Goal: Task Accomplishment & Management: Use online tool/utility

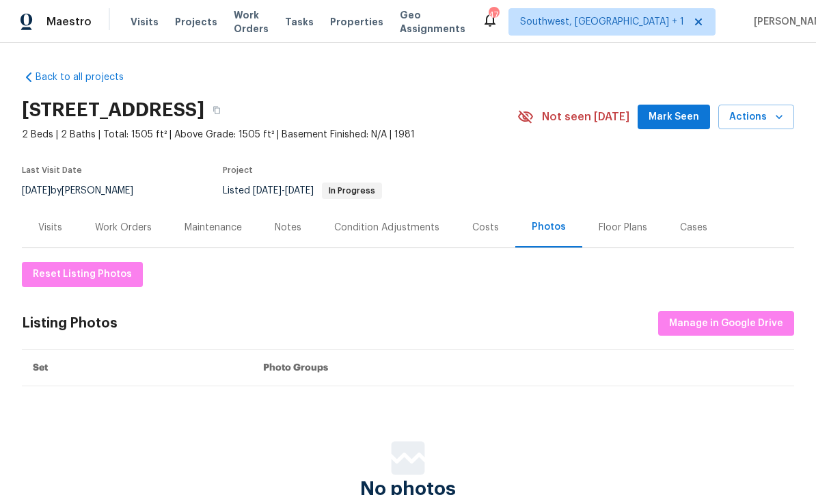
click at [149, 26] on span "Visits" at bounding box center [145, 22] width 28 height 14
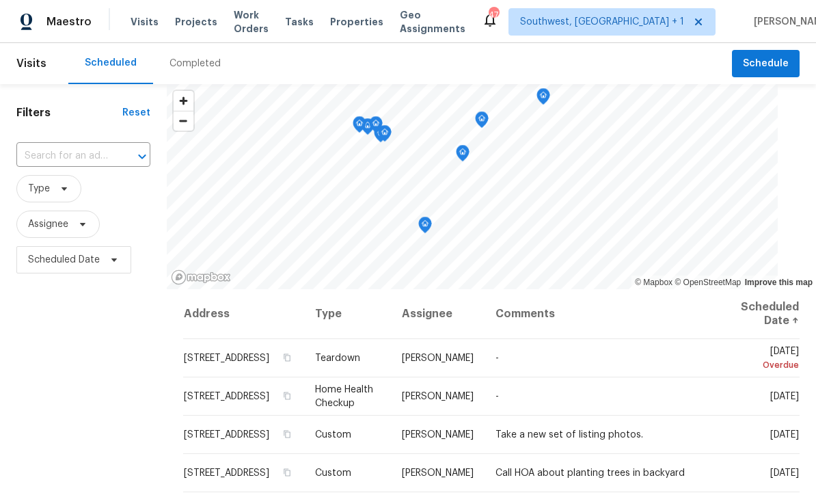
click at [57, 155] on input "text" at bounding box center [64, 156] width 96 height 21
type input "8381"
click at [72, 186] on li "[STREET_ADDRESS]" at bounding box center [83, 187] width 135 height 23
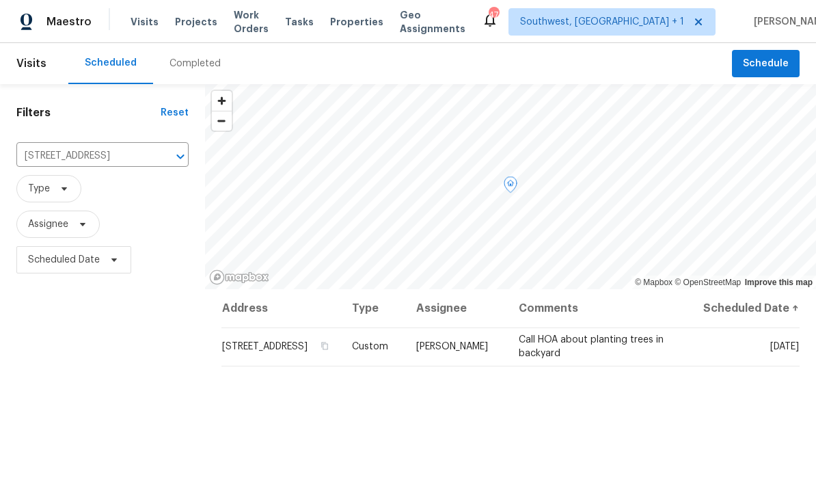
click at [0, 0] on icon at bounding box center [0, 0] width 0 height 0
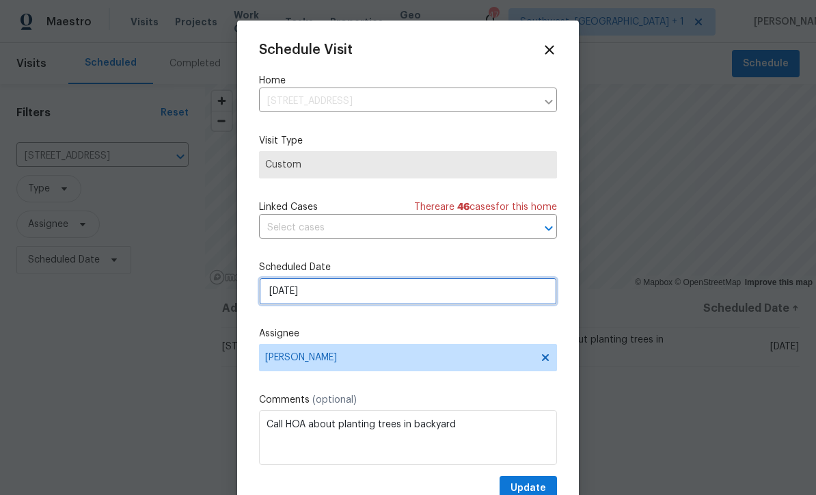
click at [374, 304] on input "[DATE]" at bounding box center [408, 291] width 298 height 27
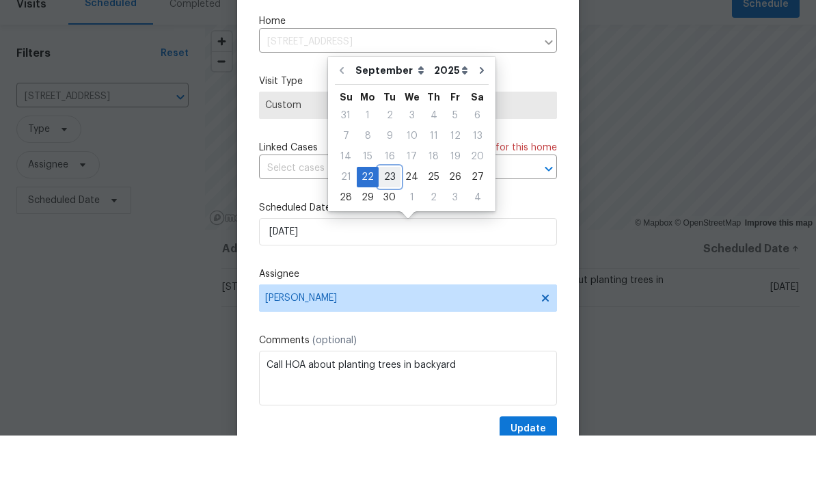
click at [394, 227] on div "23" at bounding box center [390, 236] width 22 height 19
type input "[DATE]"
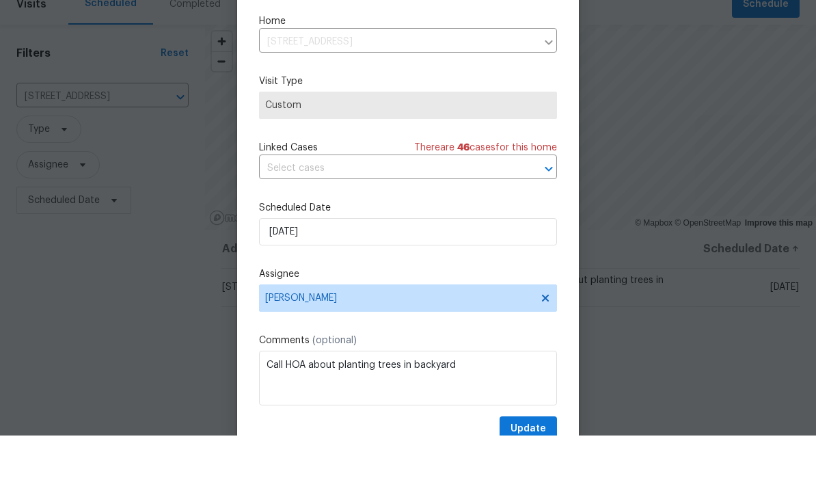
scroll to position [45, 0]
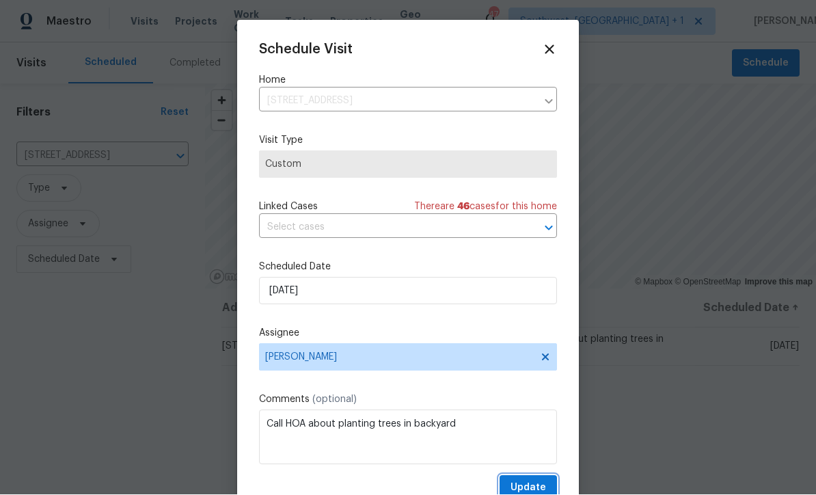
click at [536, 487] on span "Update" at bounding box center [529, 488] width 36 height 17
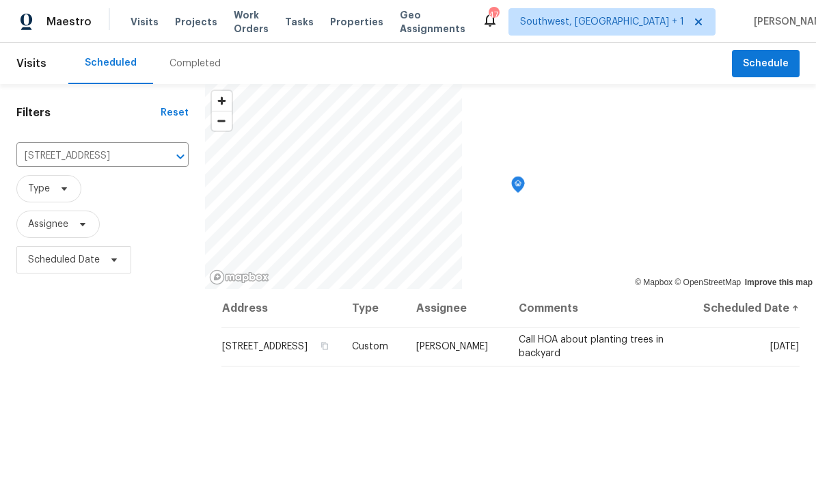
scroll to position [0, 0]
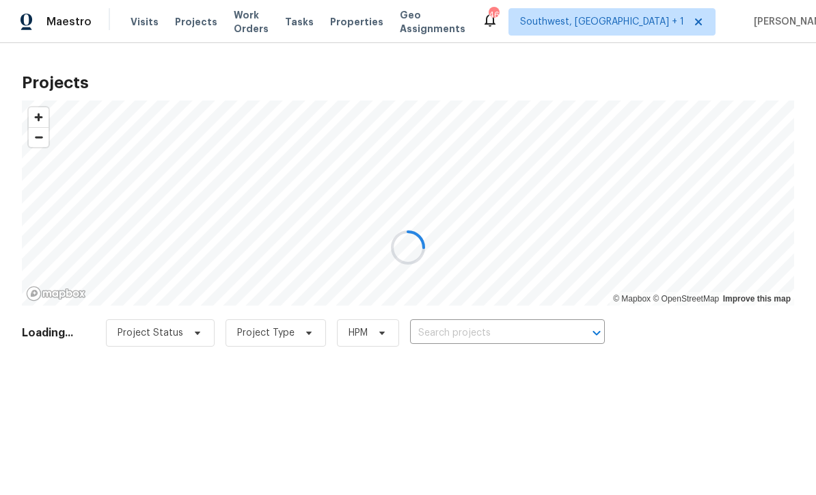
click at [513, 329] on div at bounding box center [408, 247] width 816 height 495
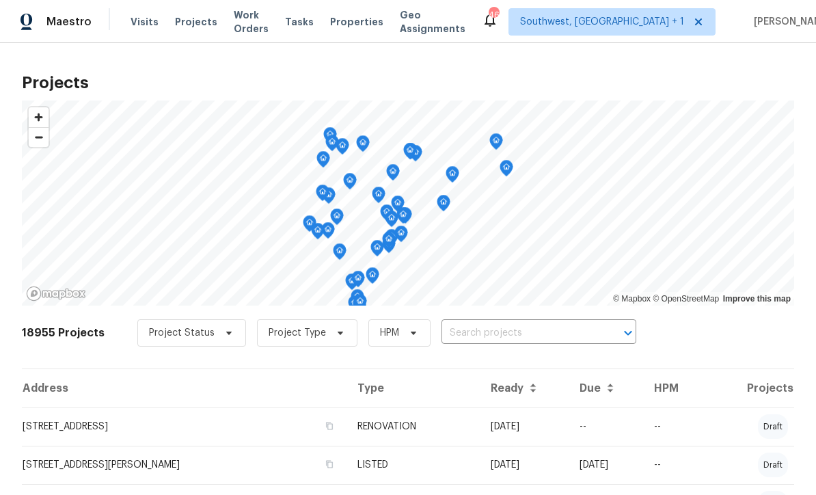
click at [496, 332] on input "text" at bounding box center [520, 333] width 157 height 21
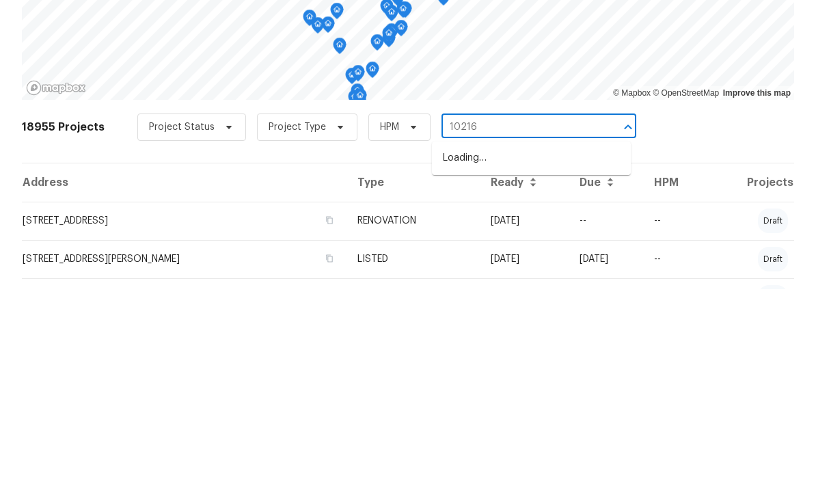
type input "10216"
click at [524, 375] on li "[STREET_ADDRESS]" at bounding box center [531, 386] width 199 height 23
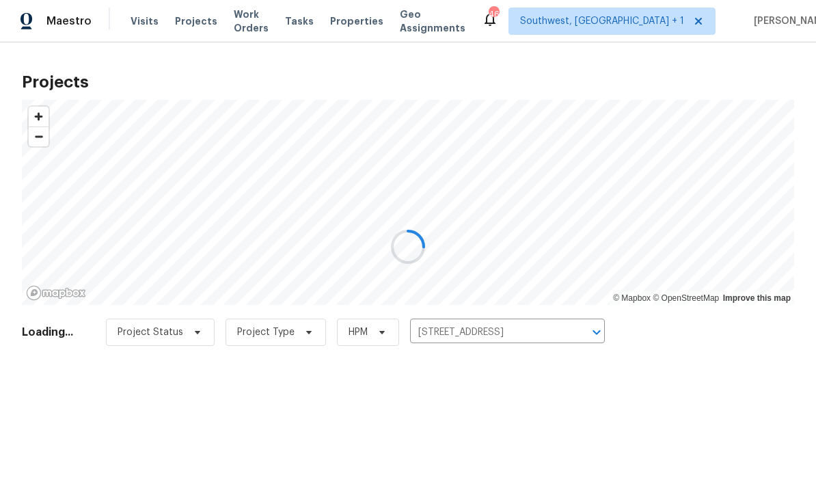
scroll to position [1, 0]
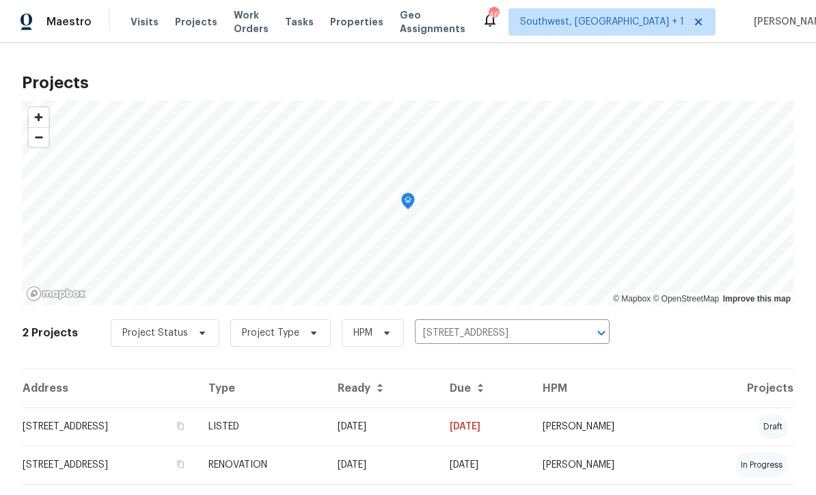
click at [439, 438] on td "[DATE]" at bounding box center [383, 426] width 112 height 38
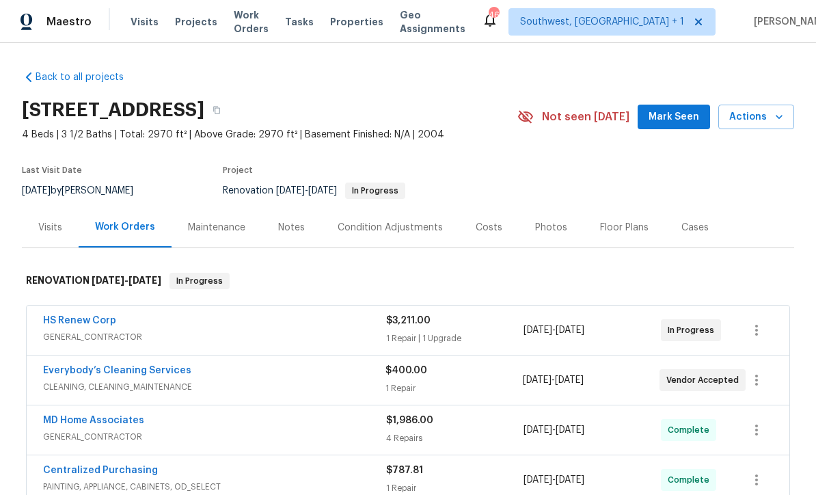
click at [758, 122] on span "Actions" at bounding box center [756, 117] width 54 height 17
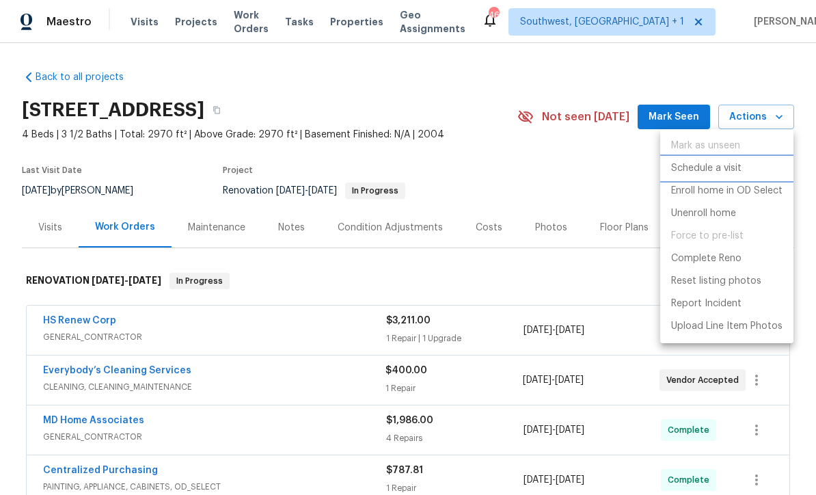
click at [729, 165] on p "Schedule a visit" at bounding box center [706, 168] width 70 height 14
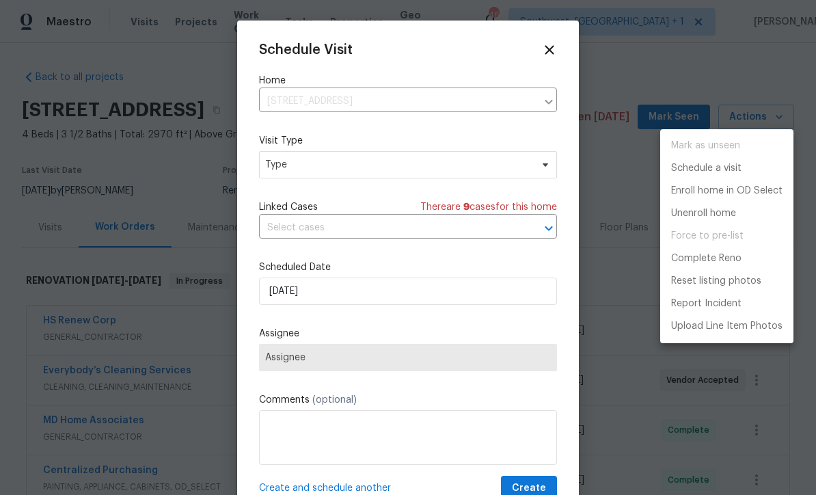
click at [316, 179] on div at bounding box center [408, 247] width 816 height 495
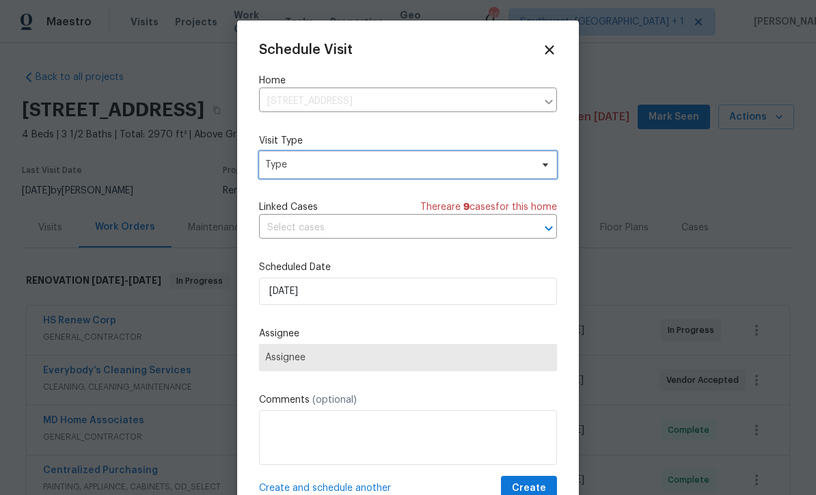
click at [330, 170] on span "Type" at bounding box center [398, 165] width 266 height 14
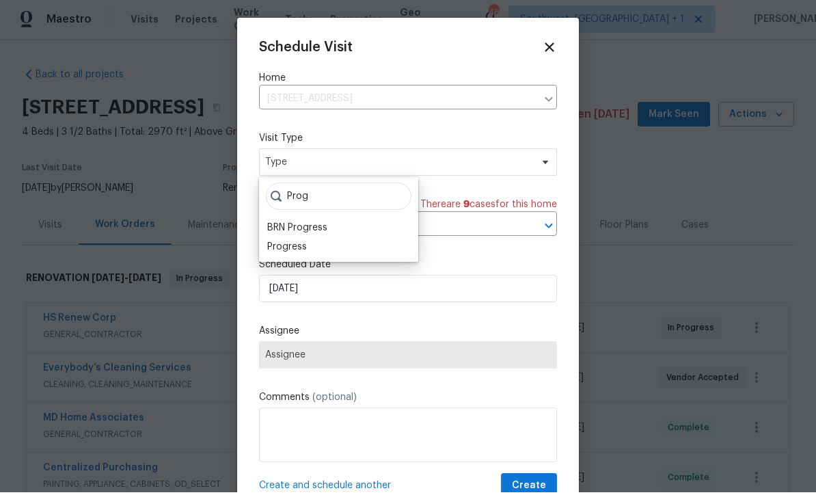
scroll to position [3, 0]
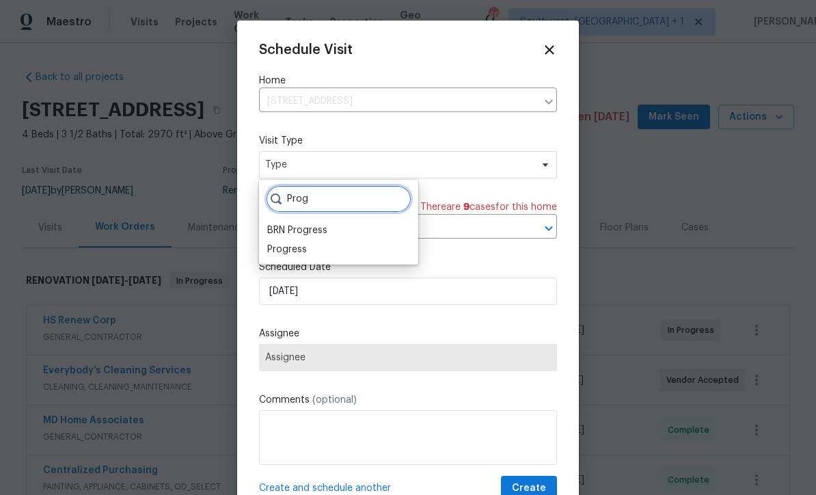
type input "Prog"
click at [304, 251] on div "Progress" at bounding box center [287, 250] width 40 height 14
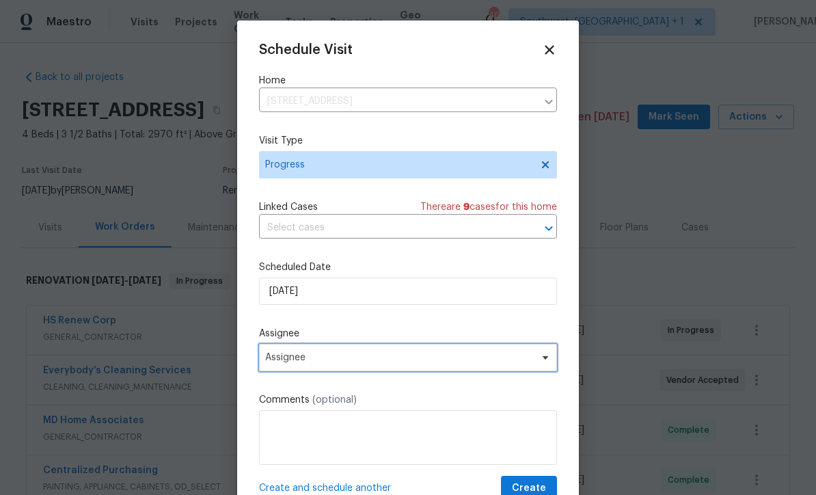
click at [361, 368] on span "Assignee" at bounding box center [408, 357] width 298 height 27
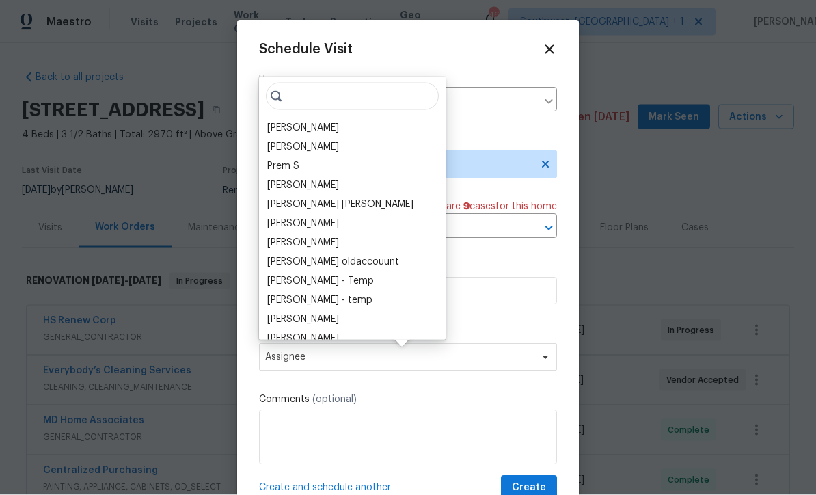
click at [331, 125] on div "[PERSON_NAME]" at bounding box center [303, 128] width 72 height 14
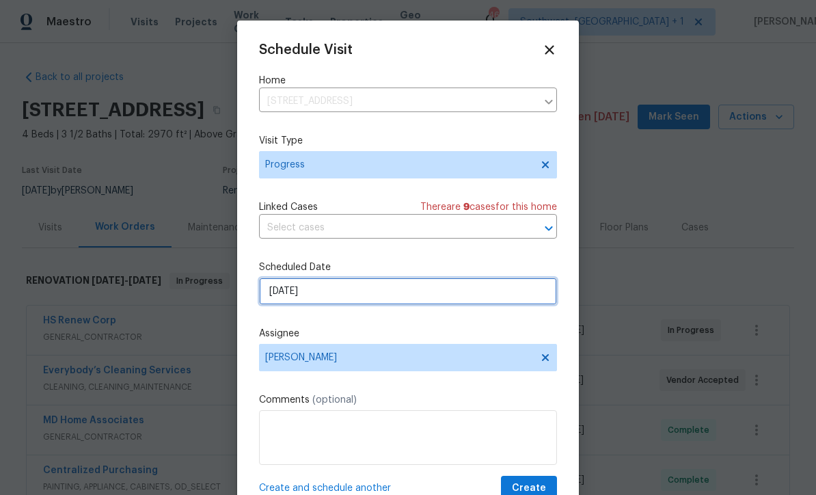
click at [370, 298] on input "[DATE]" at bounding box center [408, 291] width 298 height 27
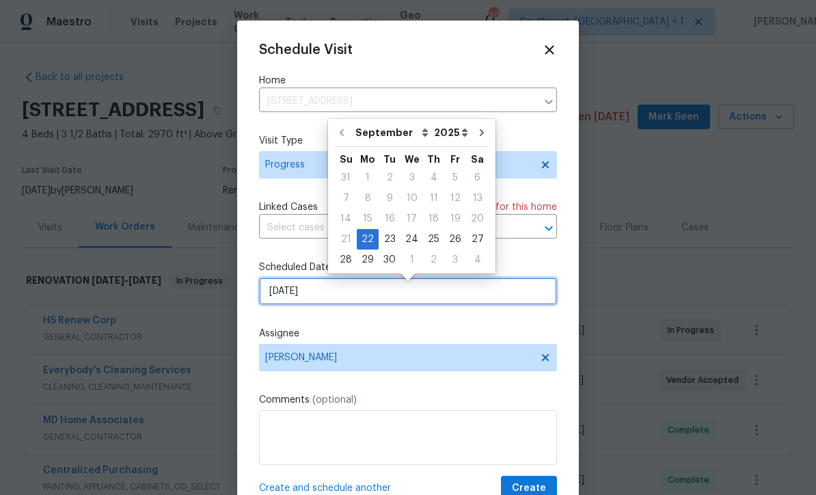
scroll to position [2, 0]
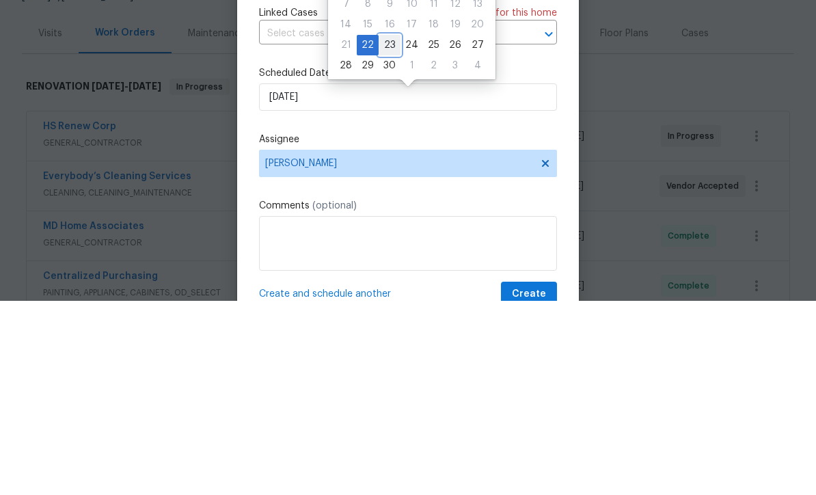
click at [392, 230] on div "23" at bounding box center [390, 239] width 22 height 19
type input "[DATE]"
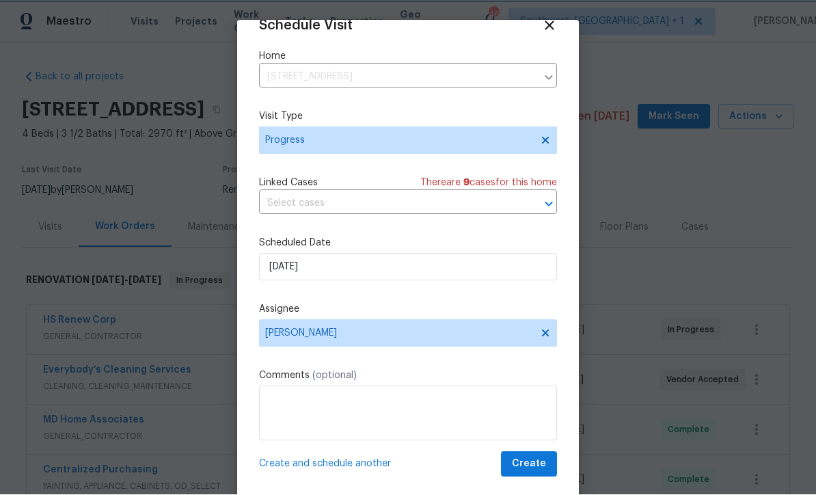
scroll to position [27, 0]
click at [536, 471] on span "Create" at bounding box center [529, 464] width 34 height 17
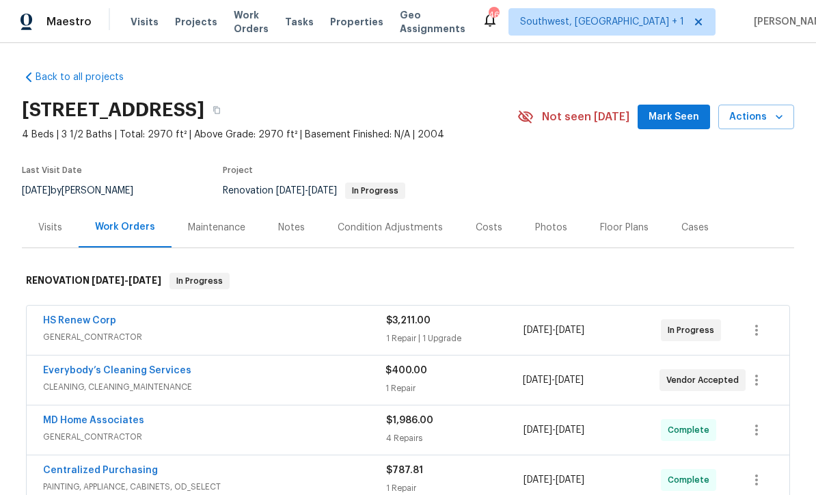
scroll to position [0, 0]
click at [196, 25] on span "Projects" at bounding box center [196, 22] width 42 height 14
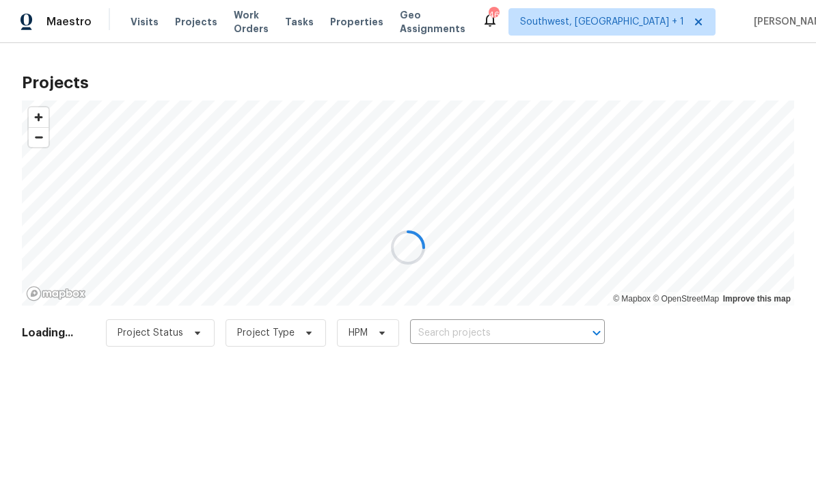
click at [515, 325] on div at bounding box center [408, 247] width 816 height 495
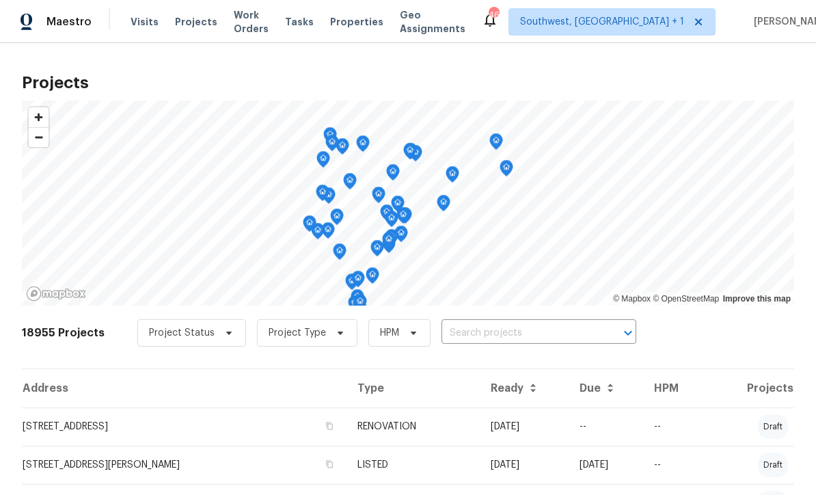
click at [507, 335] on input "text" at bounding box center [520, 333] width 157 height 21
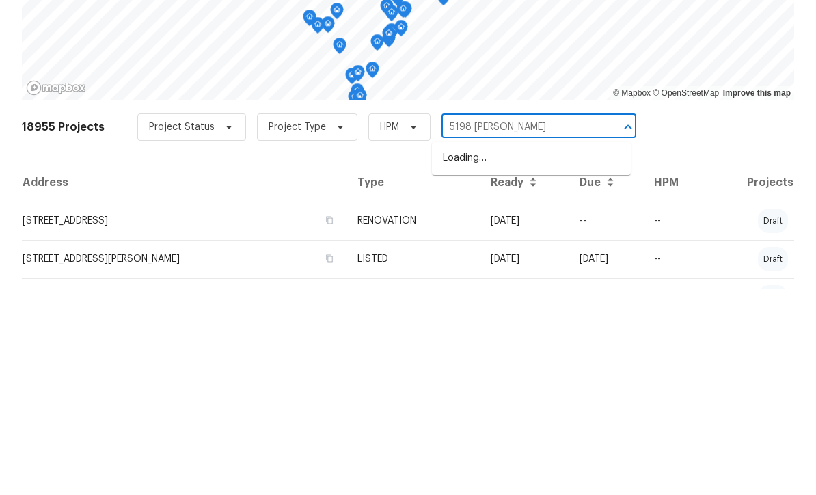
type input "5198 [PERSON_NAME]"
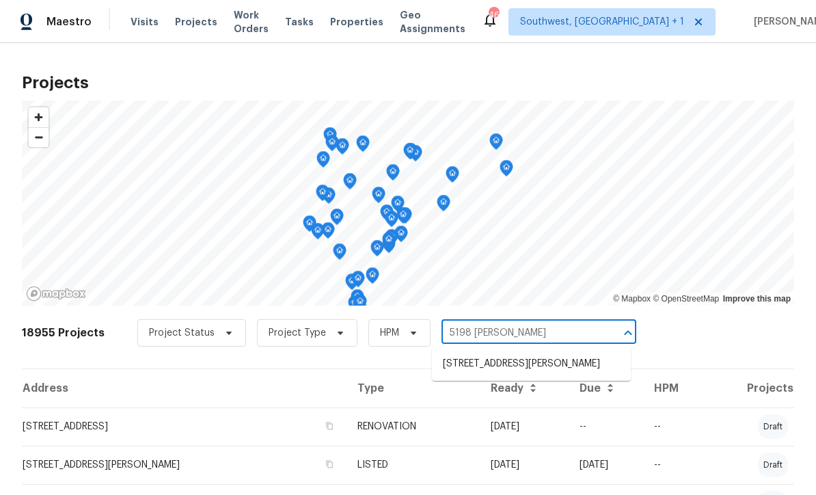
click at [512, 353] on li "[STREET_ADDRESS][PERSON_NAME]" at bounding box center [531, 364] width 199 height 23
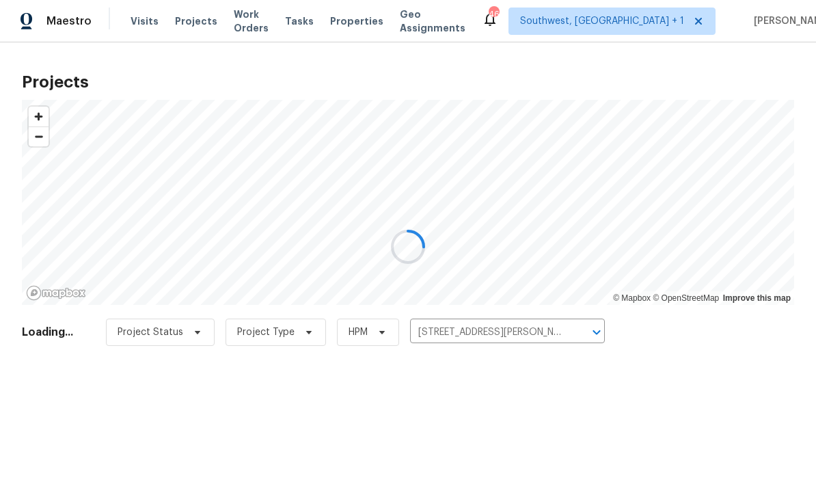
scroll to position [1, 0]
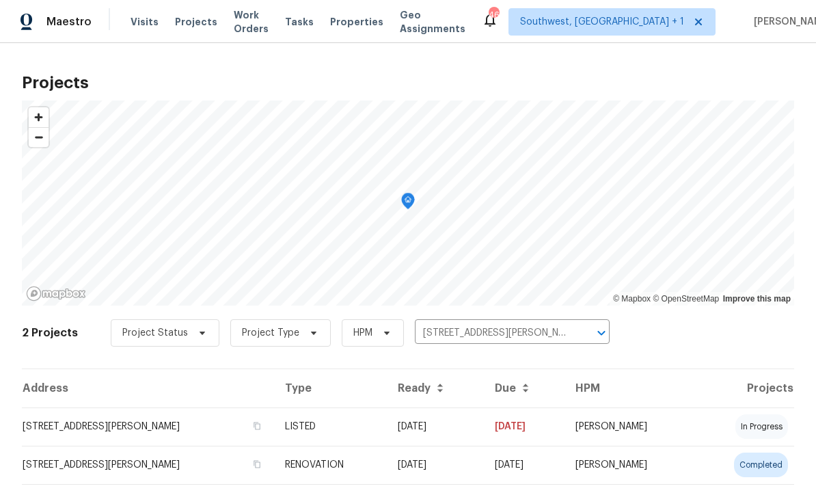
click at [441, 420] on td "[DATE]" at bounding box center [435, 426] width 97 height 38
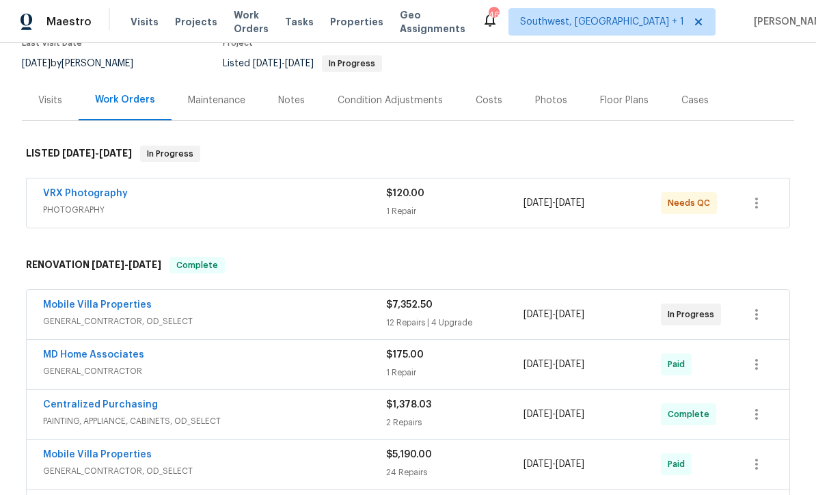
scroll to position [129, 0]
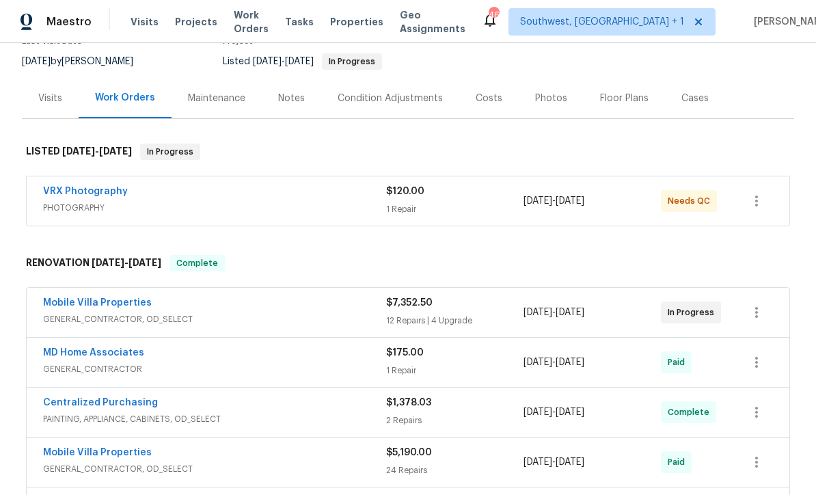
click at [106, 307] on link "Mobile Villa Properties" at bounding box center [97, 303] width 109 height 10
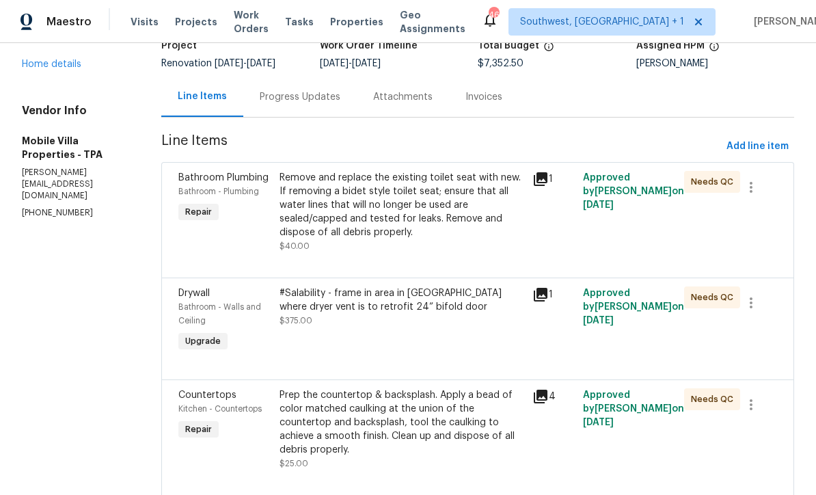
scroll to position [98, 0]
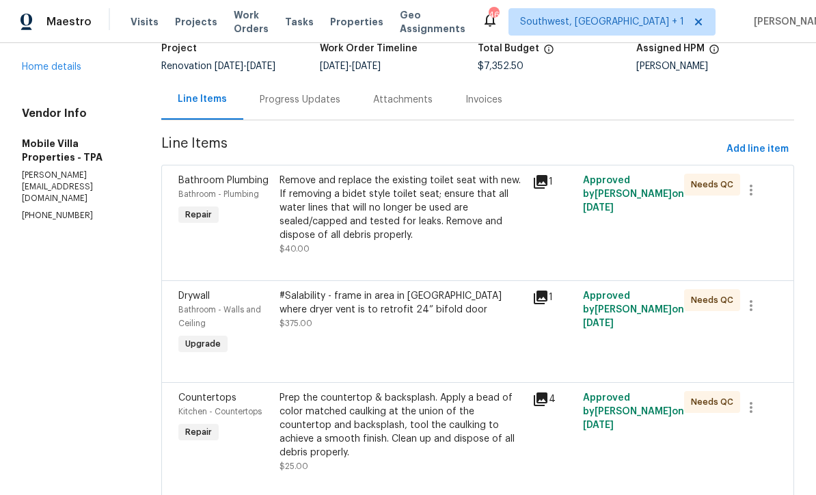
click at [185, 23] on span "Projects" at bounding box center [196, 22] width 42 height 14
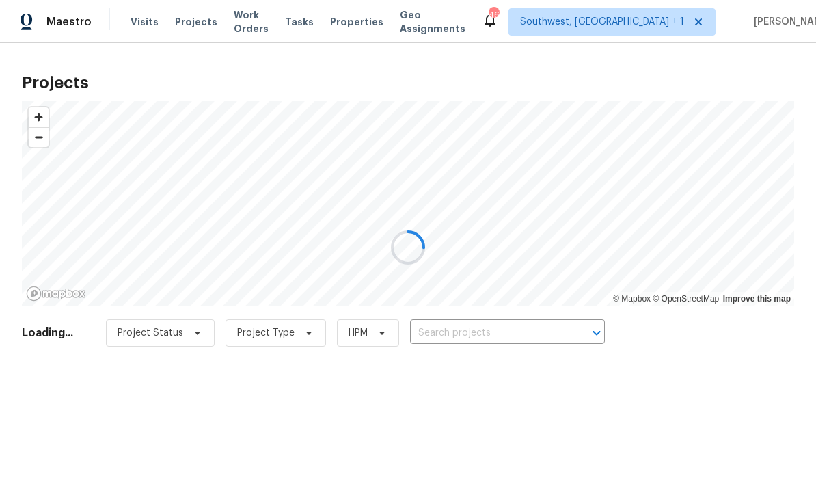
click at [497, 332] on div at bounding box center [408, 247] width 816 height 495
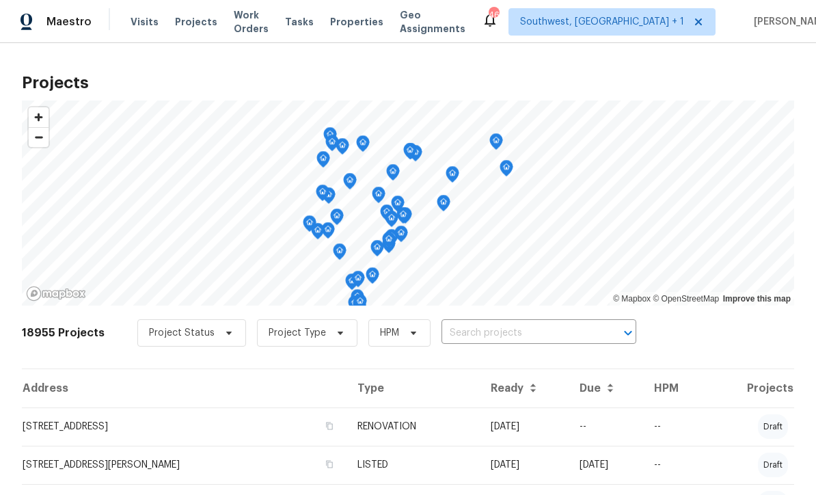
click at [494, 343] on input "text" at bounding box center [520, 333] width 157 height 21
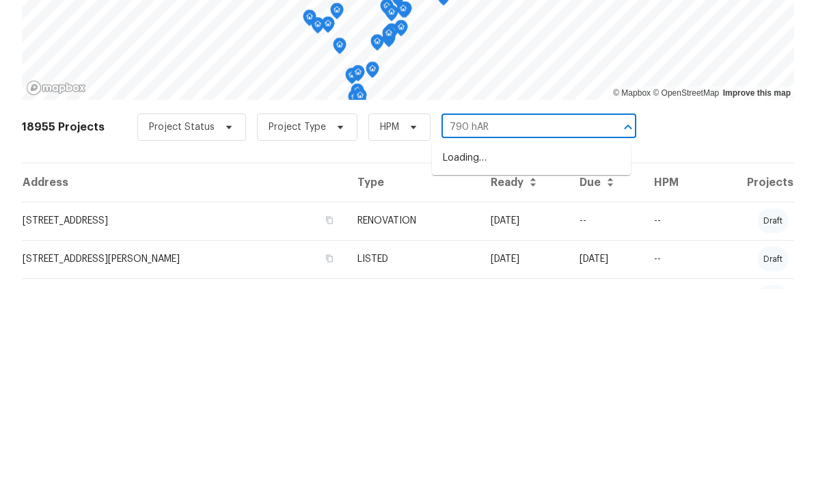
type input "790 hARV"
click at [535, 353] on li "[STREET_ADDRESS]" at bounding box center [531, 364] width 199 height 23
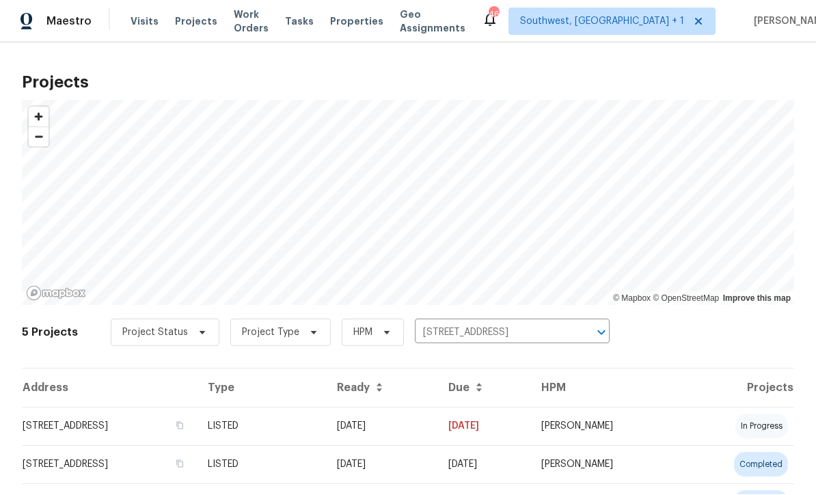
scroll to position [1, 0]
click at [437, 433] on td "[DATE]" at bounding box center [381, 426] width 111 height 38
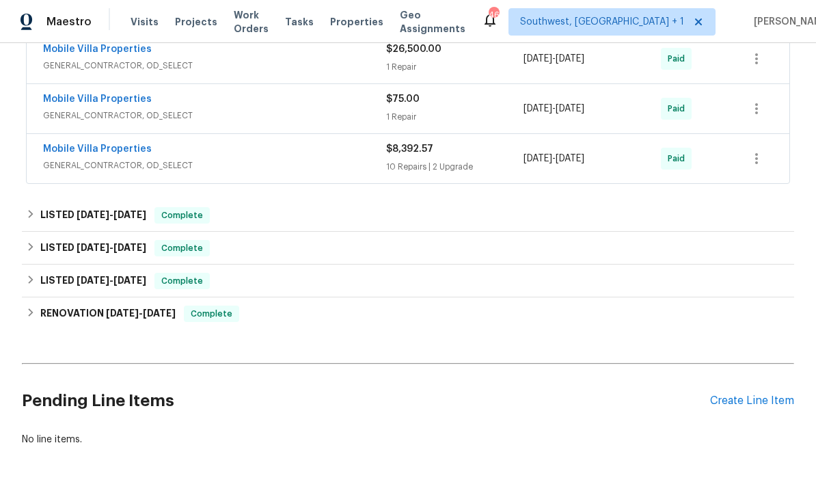
scroll to position [470, 0]
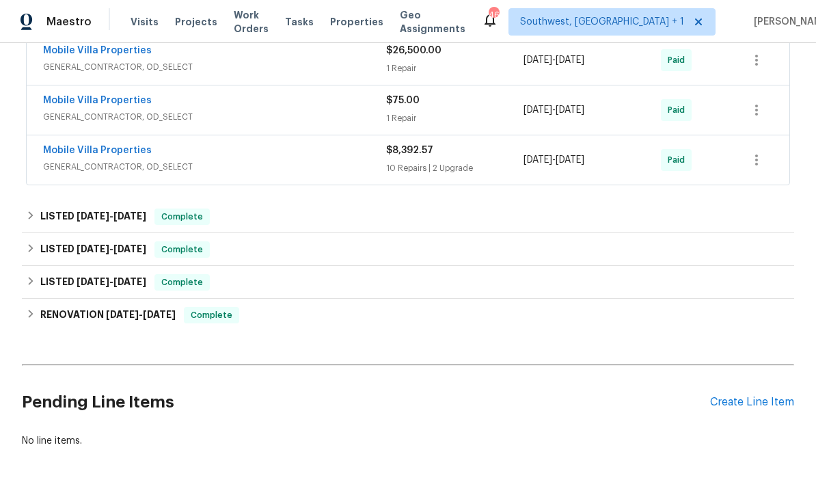
click at [770, 407] on div "Create Line Item" at bounding box center [752, 402] width 84 height 13
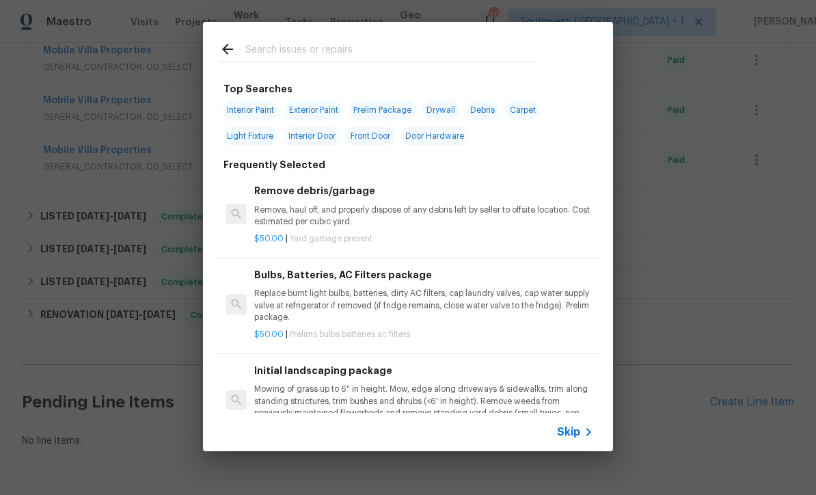
click at [576, 437] on span "Skip" at bounding box center [568, 432] width 23 height 14
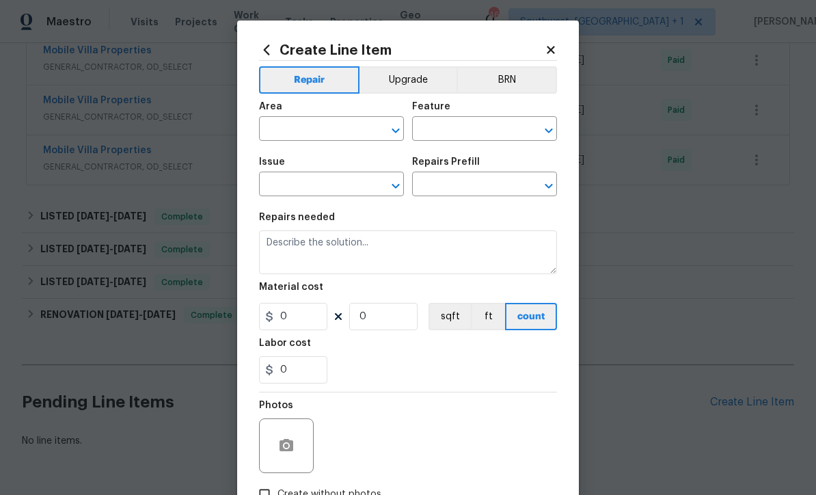
click at [308, 133] on input "text" at bounding box center [312, 130] width 107 height 21
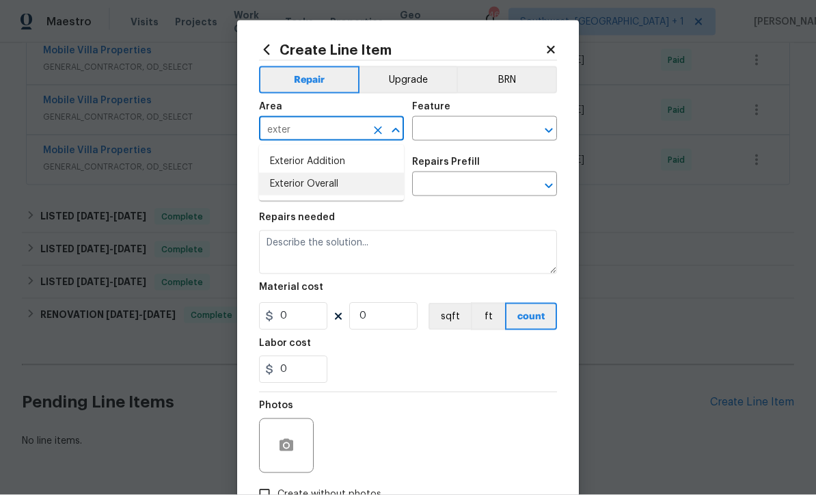
click at [331, 187] on li "Exterior Overall" at bounding box center [331, 184] width 145 height 23
type input "Exterior Overall"
click at [474, 129] on input "text" at bounding box center [465, 130] width 107 height 21
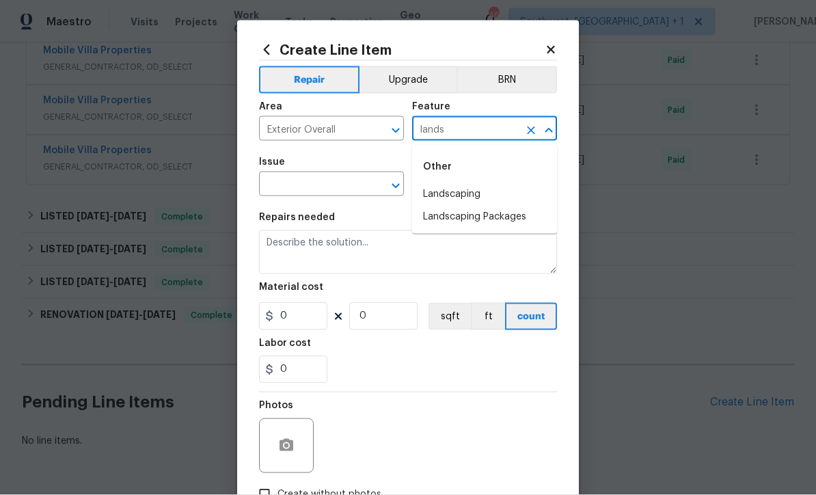
click at [462, 189] on li "Landscaping" at bounding box center [484, 194] width 145 height 23
type input "Landscaping"
click at [346, 189] on input "text" at bounding box center [312, 185] width 107 height 21
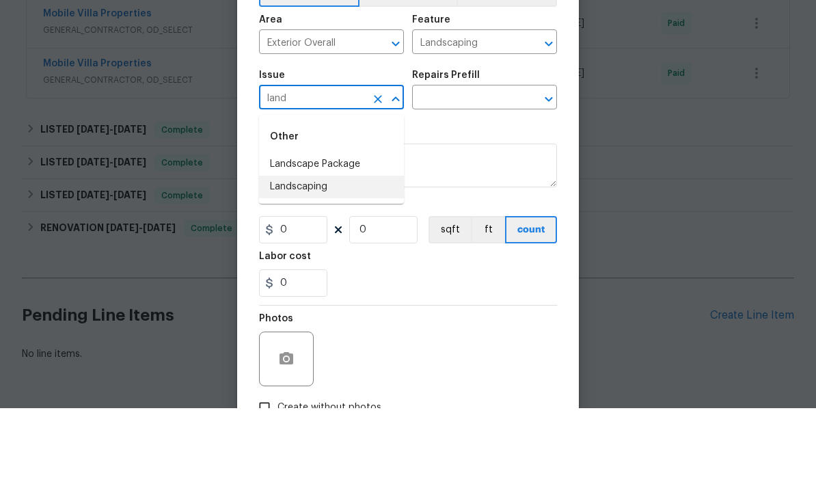
click at [328, 262] on li "Landscaping" at bounding box center [331, 273] width 145 height 23
type input "Landscaping"
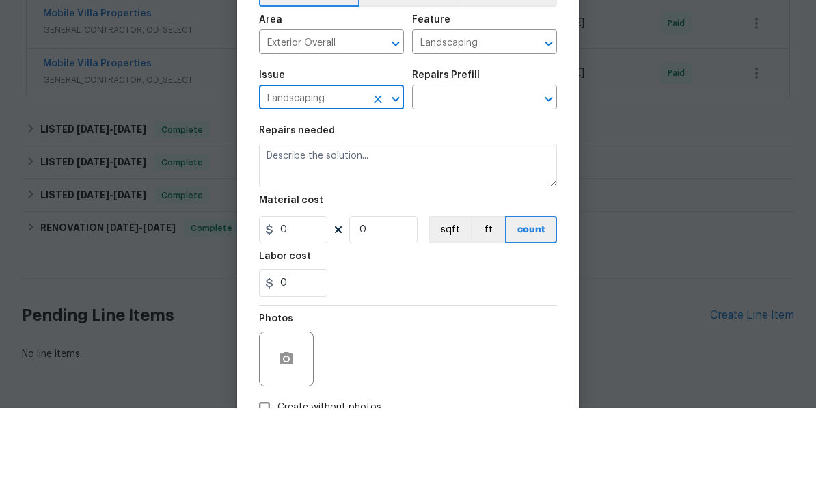
click at [493, 175] on input "text" at bounding box center [465, 185] width 107 height 21
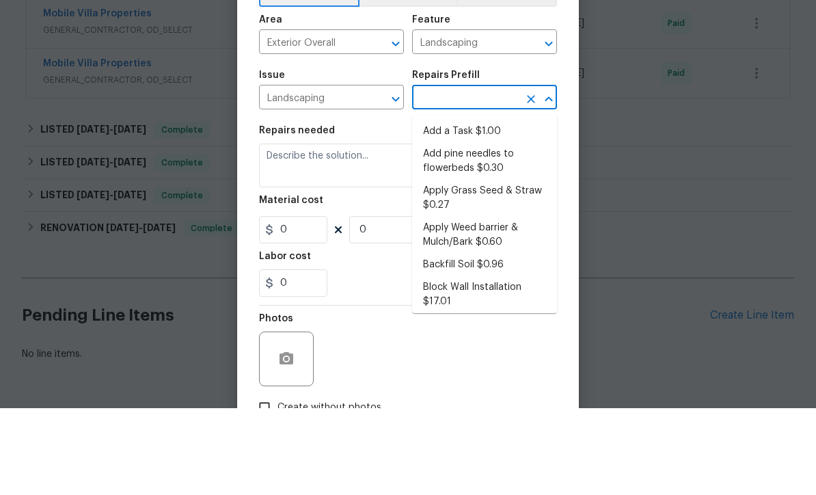
click at [472, 207] on li "Add a Task $1.00" at bounding box center [484, 218] width 145 height 23
type input "Add a Task $1.00"
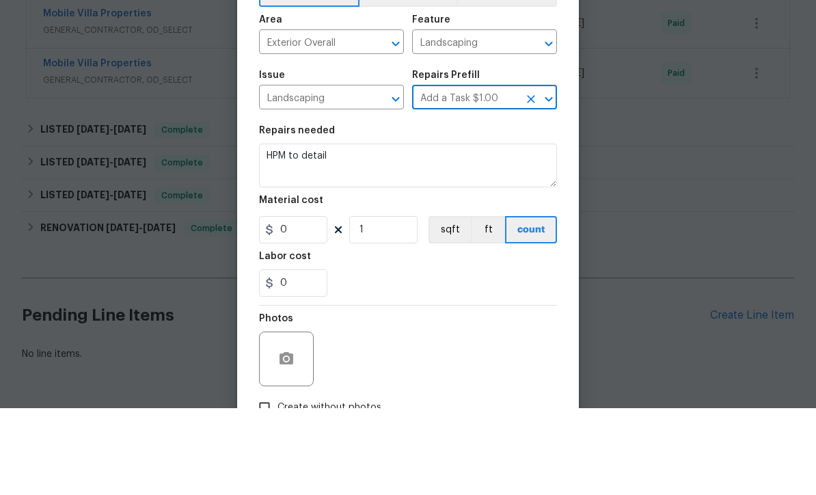
type textarea "HPM to detail"
type input "1"
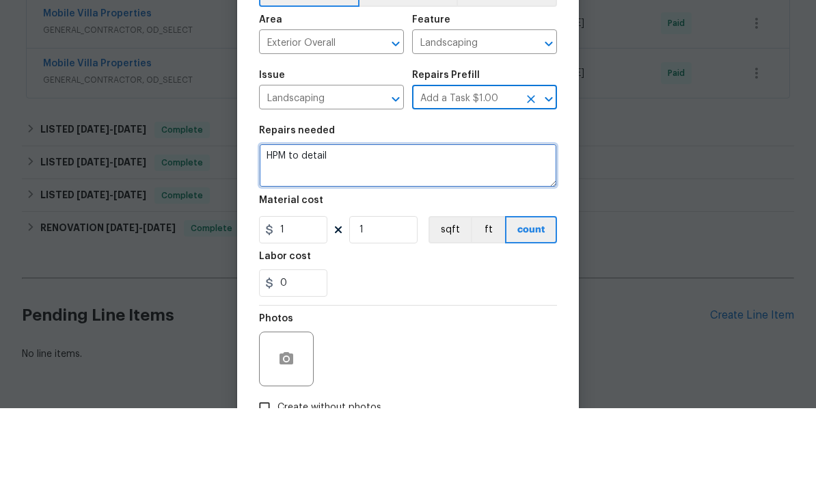
click at [394, 230] on textarea "HPM to detail" at bounding box center [408, 252] width 298 height 44
type textarea "H"
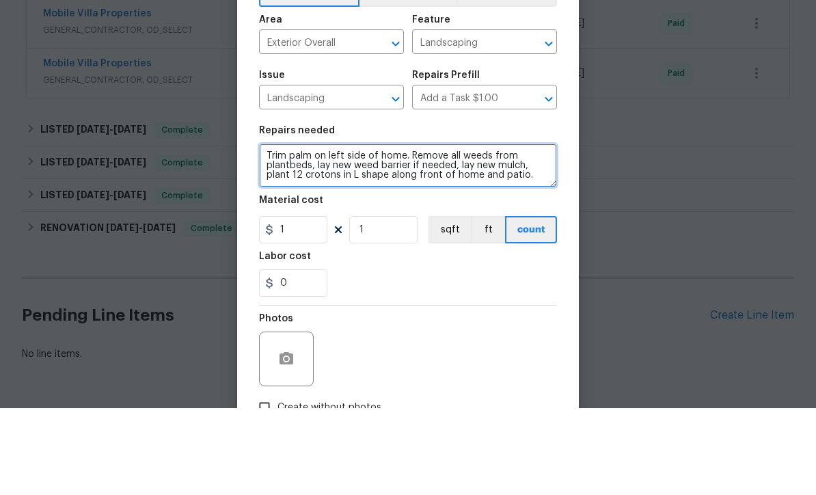
click at [263, 230] on textarea "Trim palm on left side of home. Remove all weeds from plantbeds, lay new weed b…" at bounding box center [408, 252] width 298 height 44
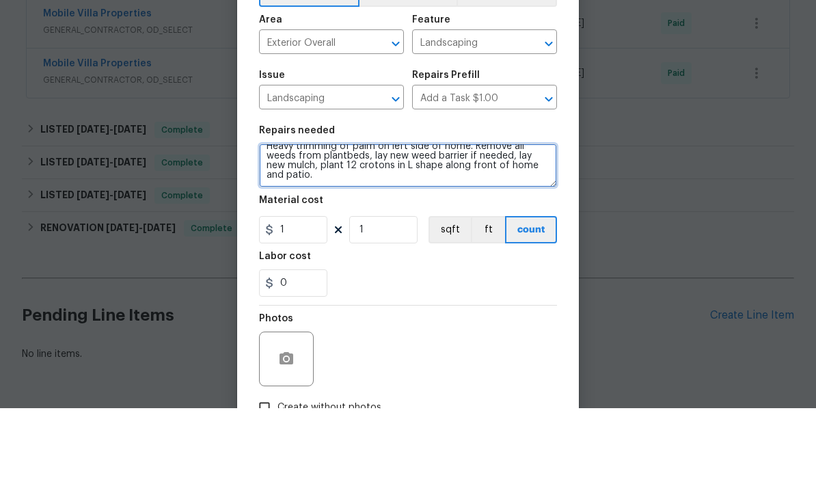
scroll to position [10, 0]
click at [336, 230] on textarea "Heavy trimming of palm on left side of home. Remove all weeds from plantbeds, l…" at bounding box center [408, 252] width 298 height 44
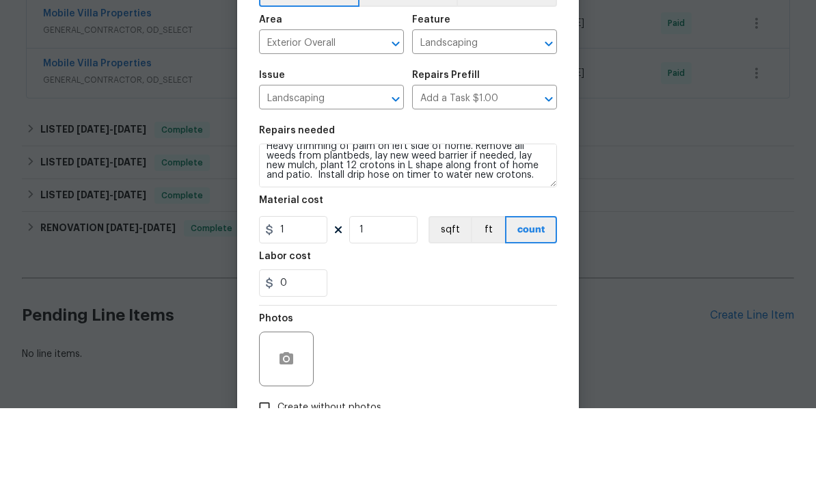
scroll to position [45, 0]
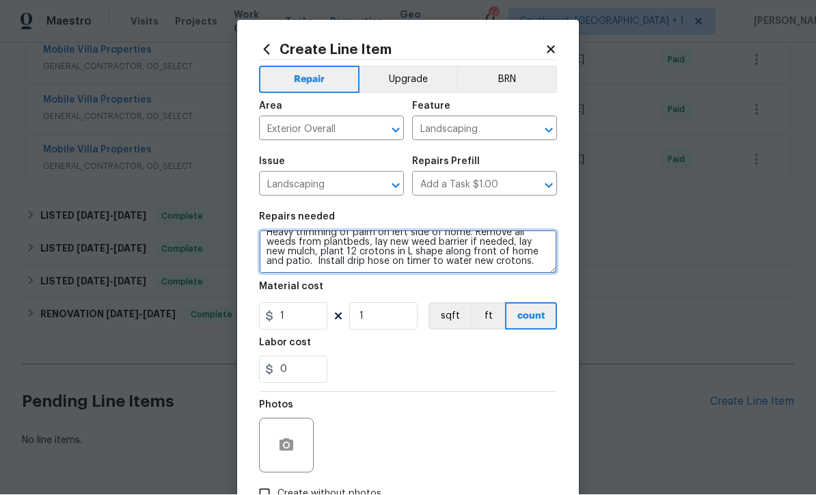
type textarea "Heavy trimming of palm on left side of home. Remove all weeds from plantbeds, l…"
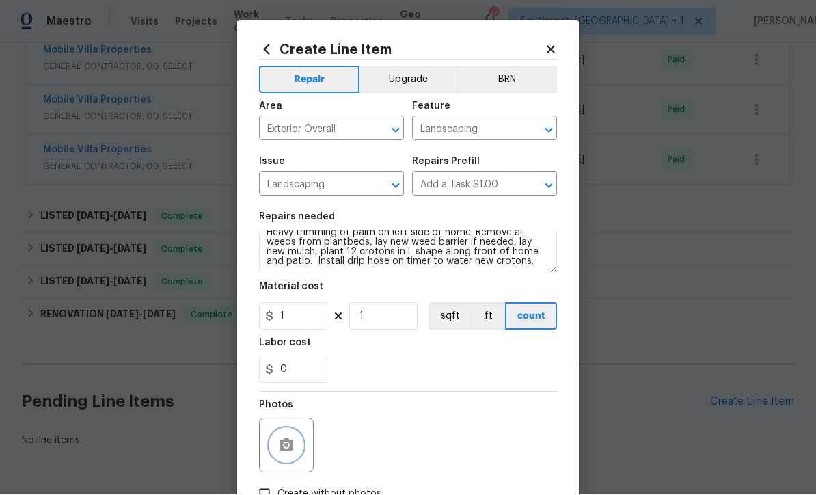
click at [282, 444] on icon "button" at bounding box center [287, 445] width 14 height 12
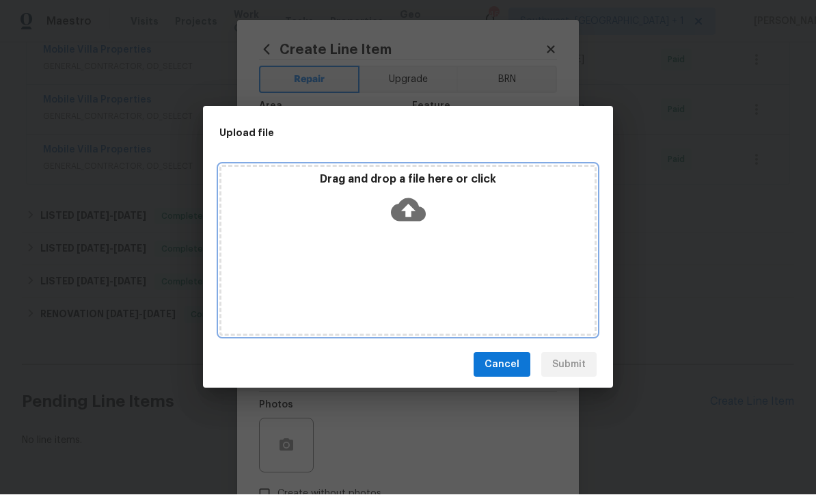
click at [406, 213] on icon at bounding box center [408, 210] width 35 height 35
